Goal: Task Accomplishment & Management: Complete application form

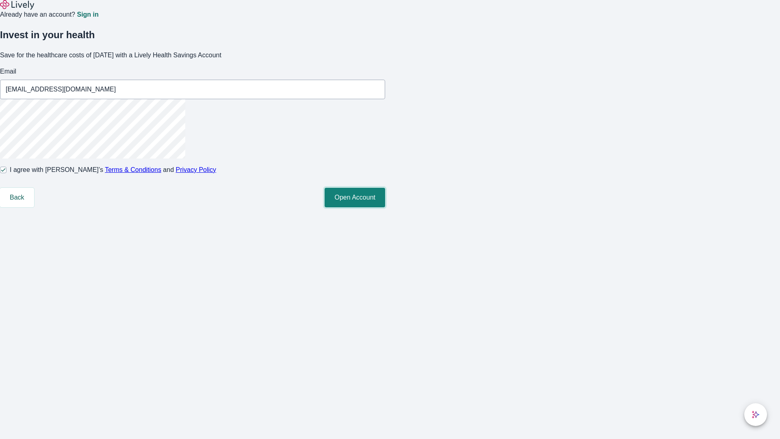
click at [385, 207] on button "Open Account" at bounding box center [355, 198] width 61 height 20
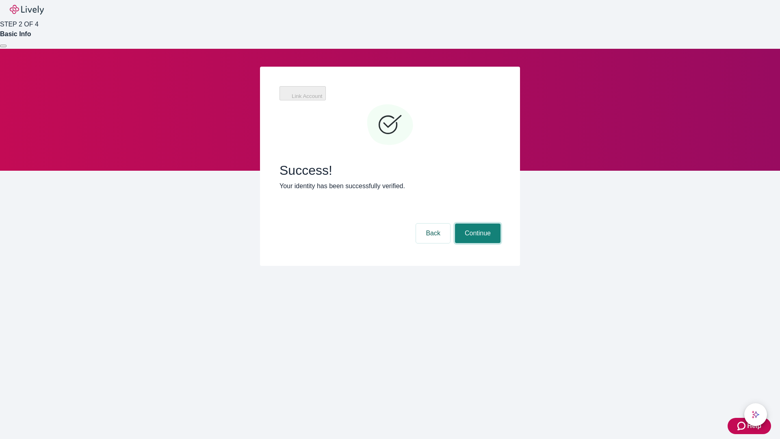
click at [477, 224] on button "Continue" at bounding box center [478, 234] width 46 height 20
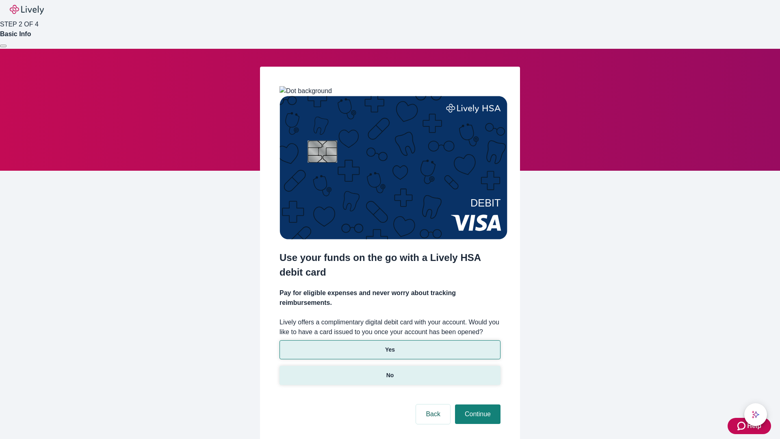
click at [390, 371] on p "No" at bounding box center [391, 375] width 8 height 9
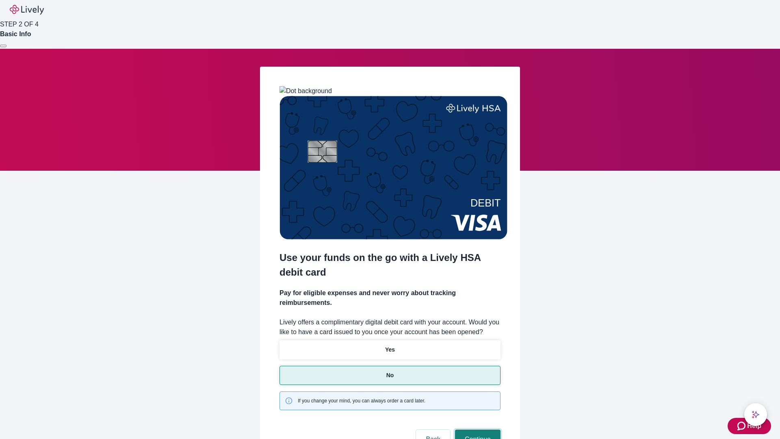
click at [477, 430] on button "Continue" at bounding box center [478, 440] width 46 height 20
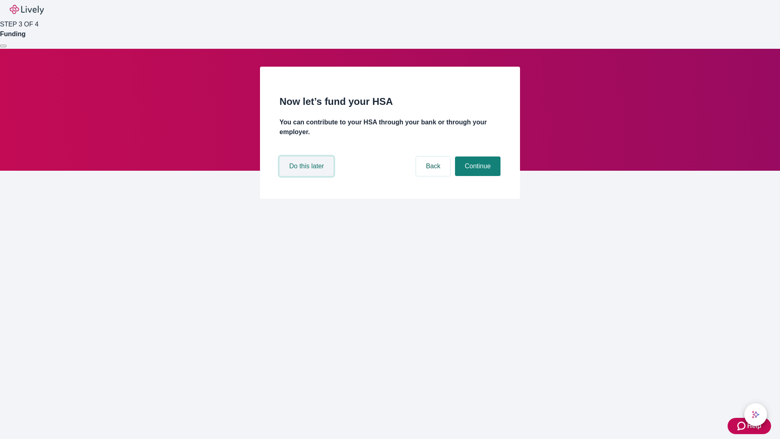
click at [308, 176] on button "Do this later" at bounding box center [307, 166] width 54 height 20
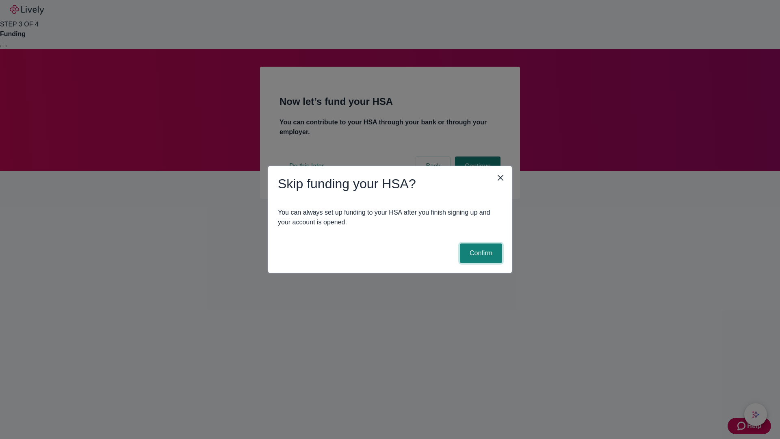
click at [480, 253] on button "Confirm" at bounding box center [481, 253] width 42 height 20
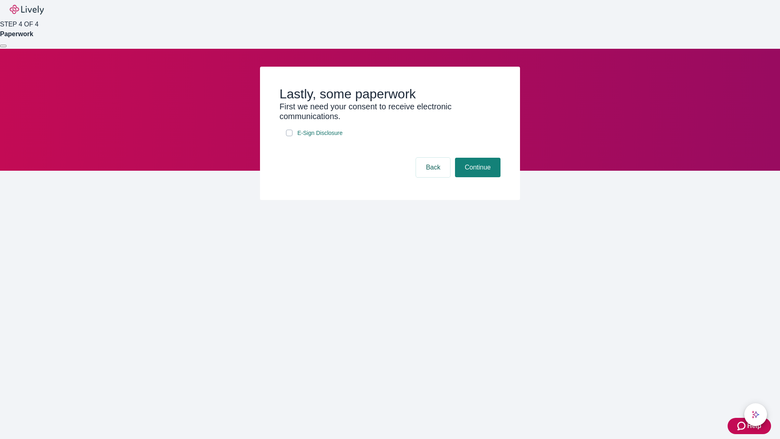
click at [289, 136] on input "E-Sign Disclosure" at bounding box center [289, 133] width 7 height 7
checkbox input "true"
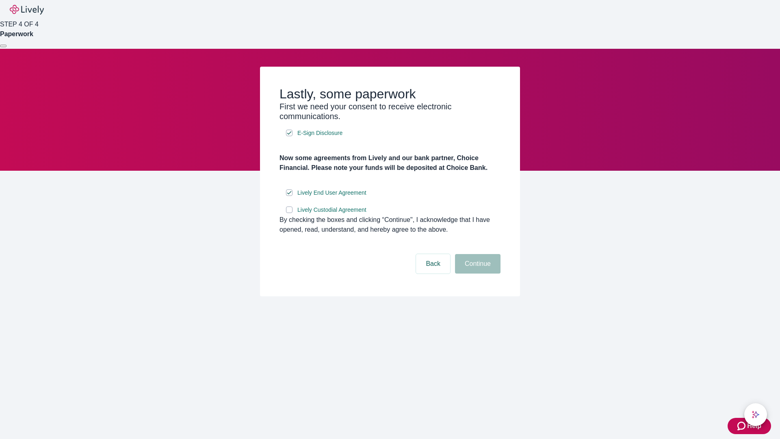
click at [289, 213] on input "Lively Custodial Agreement" at bounding box center [289, 209] width 7 height 7
checkbox input "true"
click at [477, 274] on button "Continue" at bounding box center [478, 264] width 46 height 20
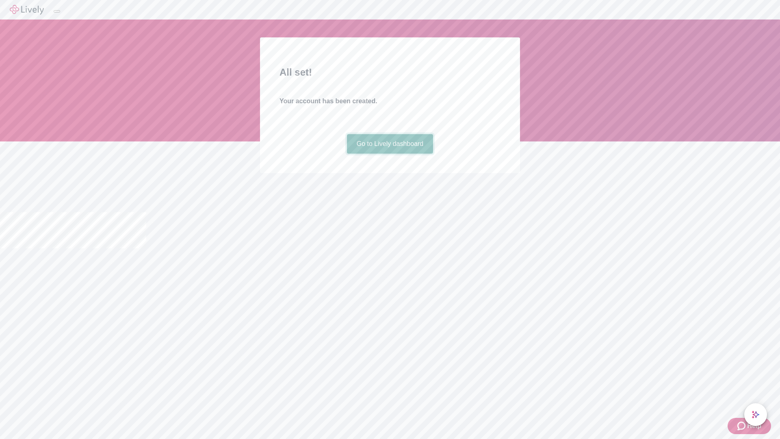
click at [390, 154] on link "Go to Lively dashboard" at bounding box center [390, 144] width 87 height 20
